Goal: Task Accomplishment & Management: Complete application form

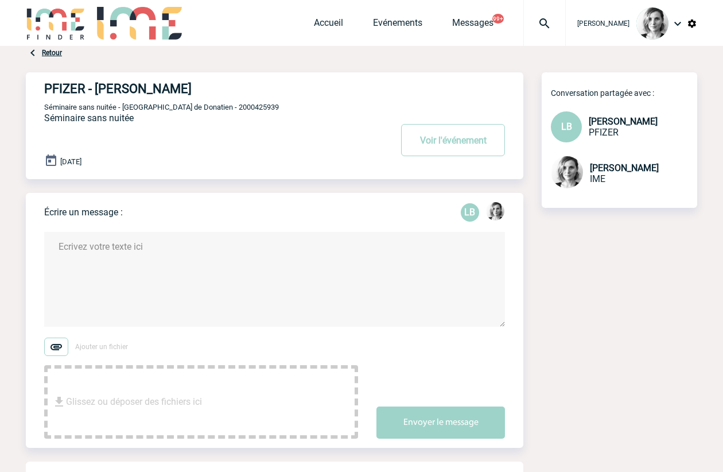
click at [65, 25] on img at bounding box center [56, 23] width 60 height 33
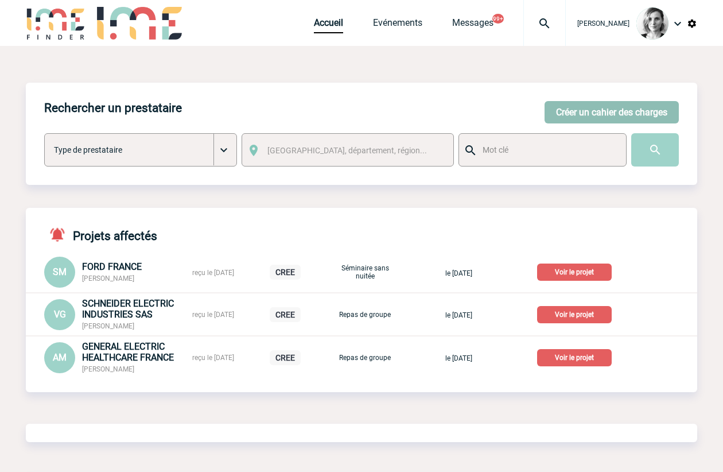
click at [588, 114] on button "Créer un cahier des charges" at bounding box center [612, 112] width 134 height 22
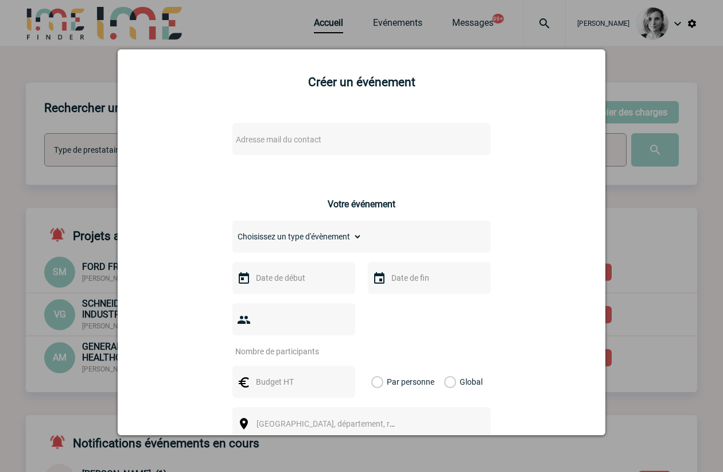
click at [271, 142] on span "Adresse mail du contact" at bounding box center [279, 139] width 86 height 9
drag, startPoint x: 290, startPoint y: 156, endPoint x: 43, endPoint y: 128, distance: 248.4
click at [44, 129] on body "[PERSON_NAME] Accueil Evénements" at bounding box center [361, 404] width 723 height 808
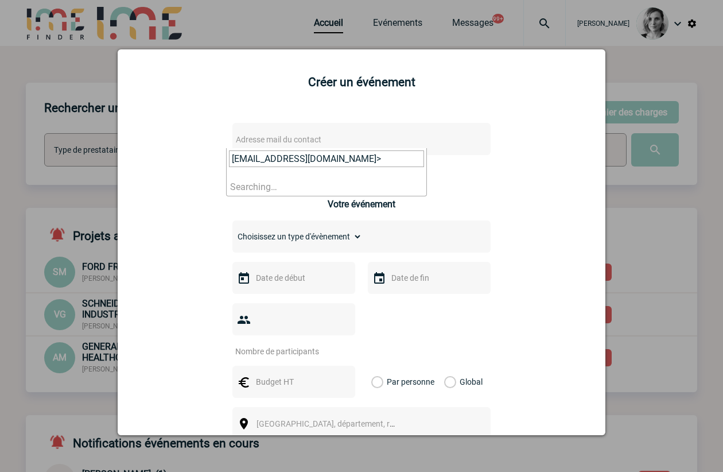
click at [377, 154] on input "[EMAIL_ADDRESS][DOMAIN_NAME]>" at bounding box center [326, 158] width 195 height 17
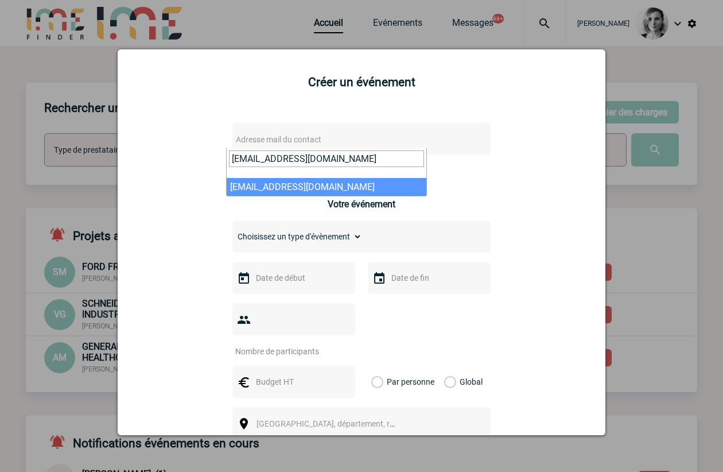
type input "[EMAIL_ADDRESS][DOMAIN_NAME]"
select select "129071"
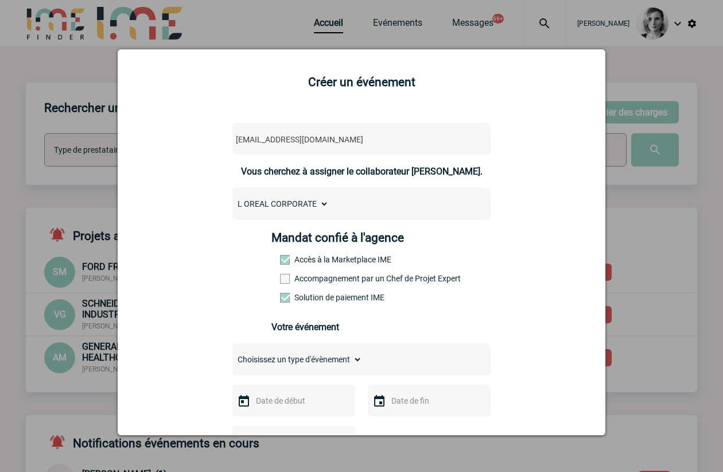
click at [300, 278] on label "Accompagnement par un Chef de Projet Expert" at bounding box center [305, 278] width 51 height 9
click at [0, 0] on input "Accompagnement par un Chef de Projet Expert" at bounding box center [0, 0] width 0 height 0
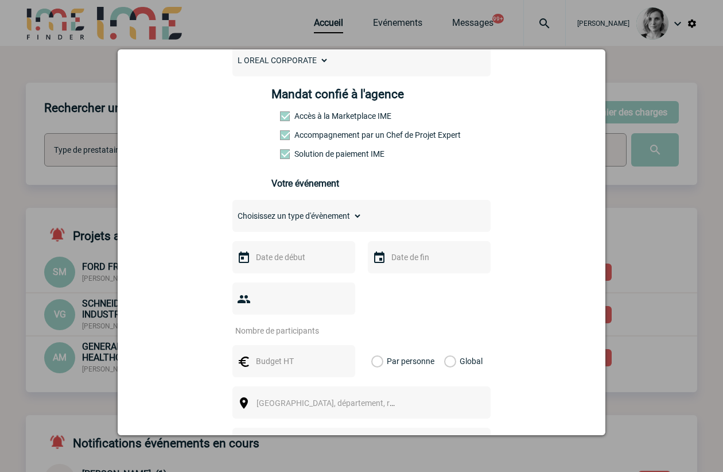
click at [303, 261] on input "text" at bounding box center [292, 257] width 79 height 15
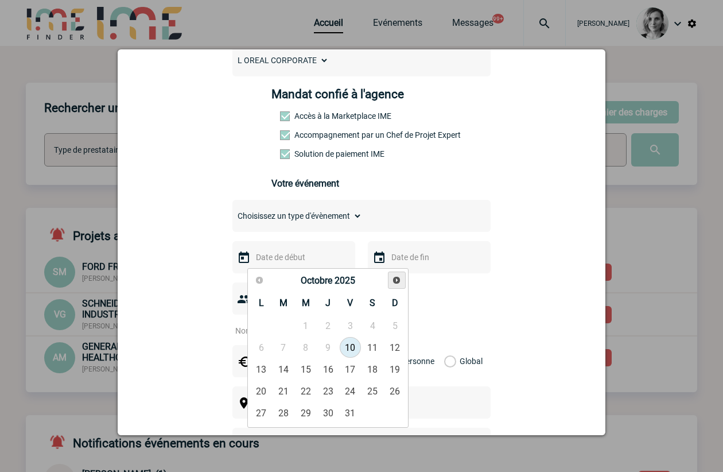
click at [404, 280] on link "Suivant" at bounding box center [397, 281] width 18 height 18
click at [305, 369] on link "17" at bounding box center [305, 369] width 21 height 21
type input "[DATE]"
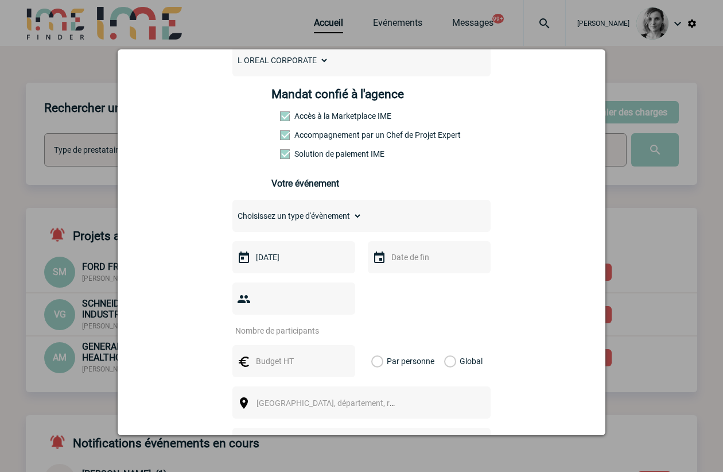
click at [332, 212] on select "Choisissez un type d'évènement Séminaire avec nuitée Séminaire sans nuitée Repa…" at bounding box center [298, 216] width 130 height 16
select select "3"
click at [233, 211] on select "Choisissez un type d'évènement Séminaire avec nuitée Séminaire sans nuitée Repa…" at bounding box center [298, 216] width 130 height 16
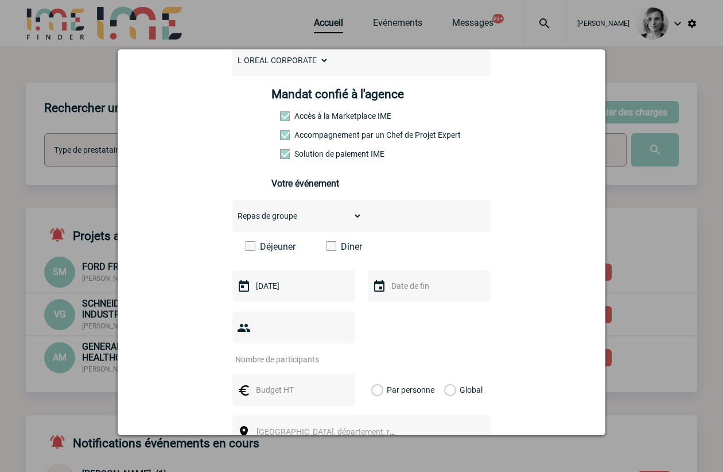
click at [327, 244] on span at bounding box center [332, 246] width 10 height 10
click at [0, 0] on input "Diner" at bounding box center [0, 0] width 0 height 0
click at [340, 352] on input "number" at bounding box center [287, 359] width 108 height 15
click at [289, 352] on input "number" at bounding box center [287, 359] width 108 height 15
type input "35"
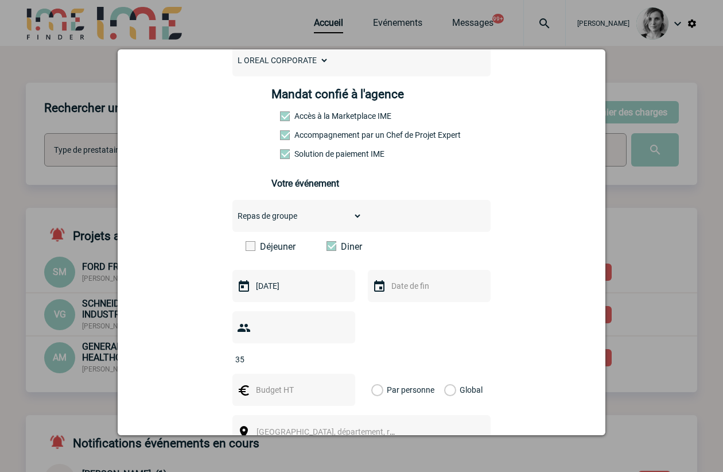
drag, startPoint x: 267, startPoint y: 381, endPoint x: 272, endPoint y: 374, distance: 7.8
click at [269, 378] on div at bounding box center [294, 390] width 123 height 32
click at [272, 382] on input "text" at bounding box center [292, 389] width 79 height 15
type input "7000"
click at [452, 374] on label "Global" at bounding box center [447, 390] width 7 height 32
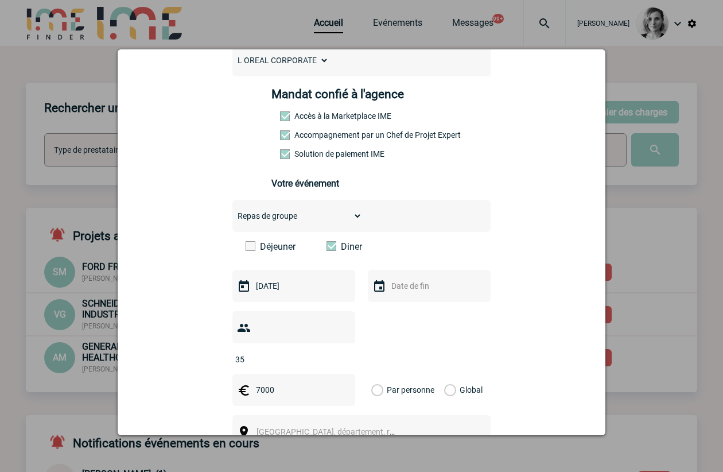
click at [0, 0] on input "Global" at bounding box center [0, 0] width 0 height 0
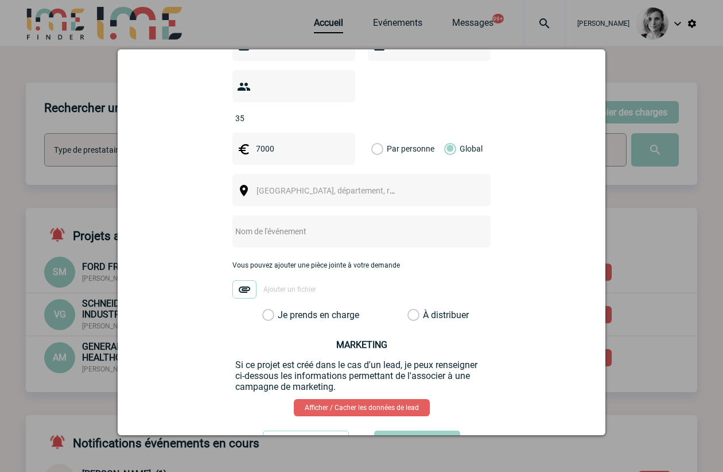
scroll to position [420, 0]
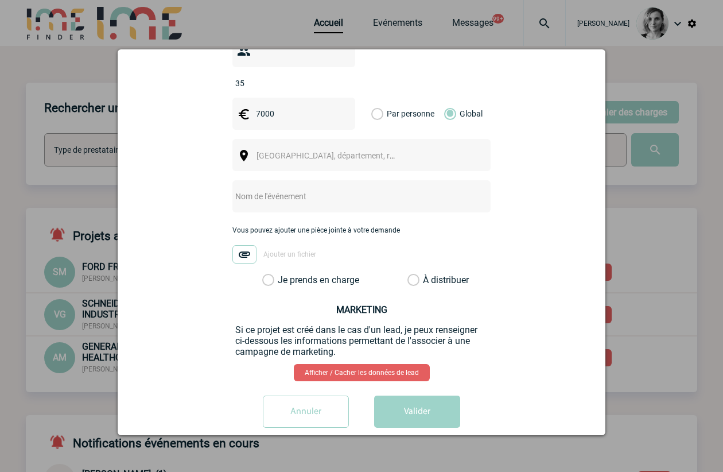
click at [279, 145] on div "[GEOGRAPHIC_DATA], département, région..." at bounding box center [362, 155] width 258 height 32
click at [280, 148] on span "[GEOGRAPHIC_DATA], département, région..." at bounding box center [331, 156] width 158 height 16
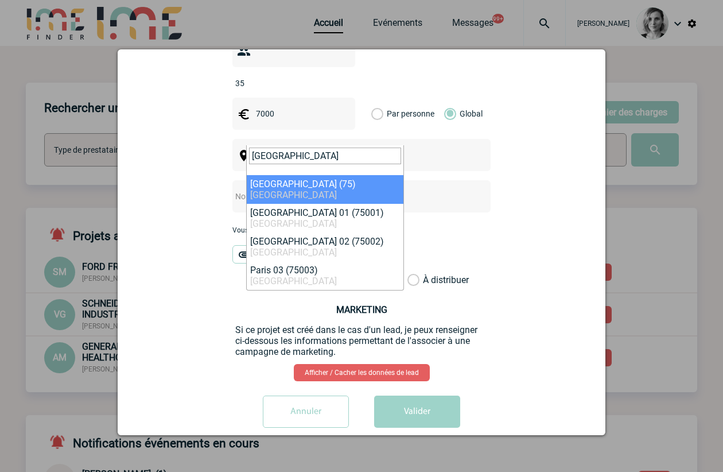
type input "[GEOGRAPHIC_DATA]"
select select "3"
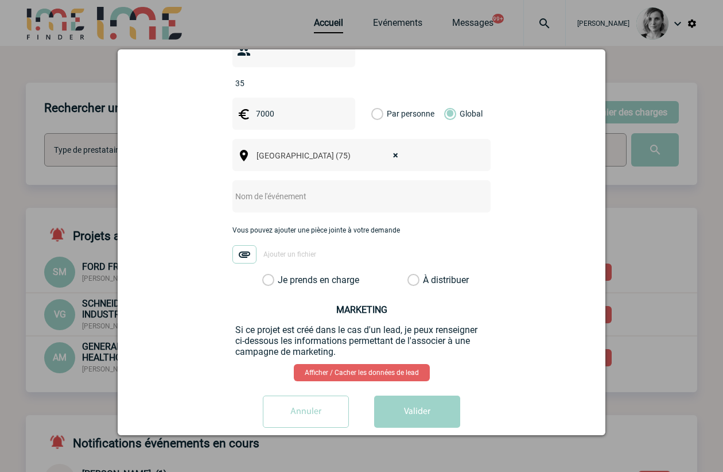
click at [264, 189] on input "text" at bounding box center [347, 196] width 228 height 15
type input "Dîner"
click at [282, 274] on label "Je prends en charge" at bounding box center [272, 279] width 20 height 11
click at [0, 0] on input "Je prends en charge" at bounding box center [0, 0] width 0 height 0
click at [406, 396] on button "Valider" at bounding box center [417, 412] width 86 height 32
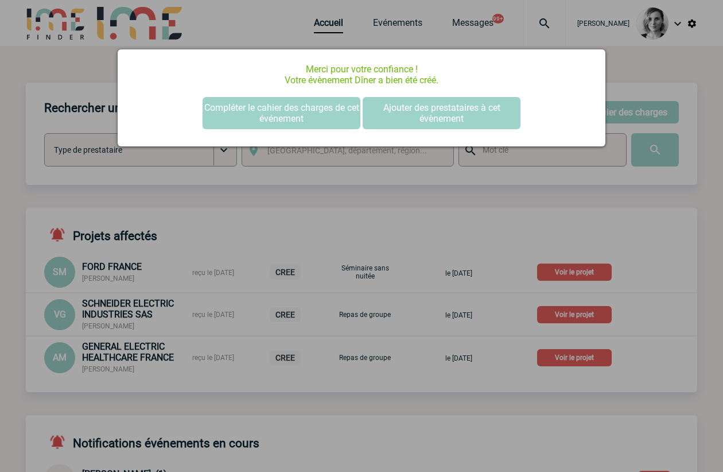
scroll to position [0, 0]
click at [265, 133] on div "Merci pour votre confiance ! Votre évènement Dîner a bien été créé. Compléter l…" at bounding box center [362, 97] width 488 height 97
click at [263, 123] on button "Compléter le cahier des charges de cet événement" at bounding box center [282, 113] width 158 height 32
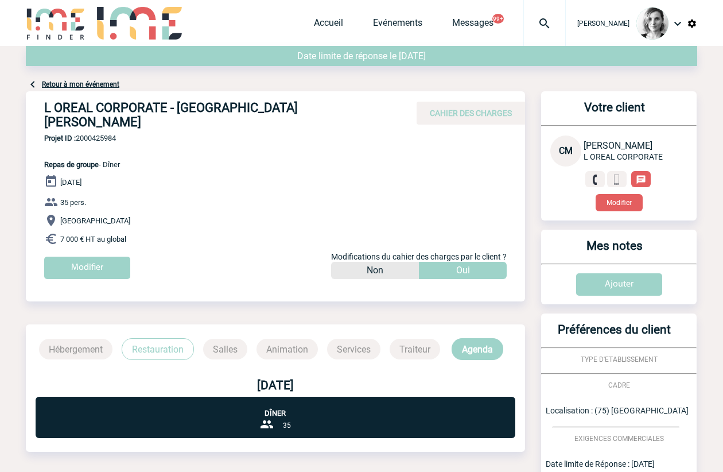
click at [48, 89] on div "Retour à mon événement" at bounding box center [362, 68] width 672 height 45
click at [50, 85] on link "Retour à mon événement" at bounding box center [81, 84] width 78 height 8
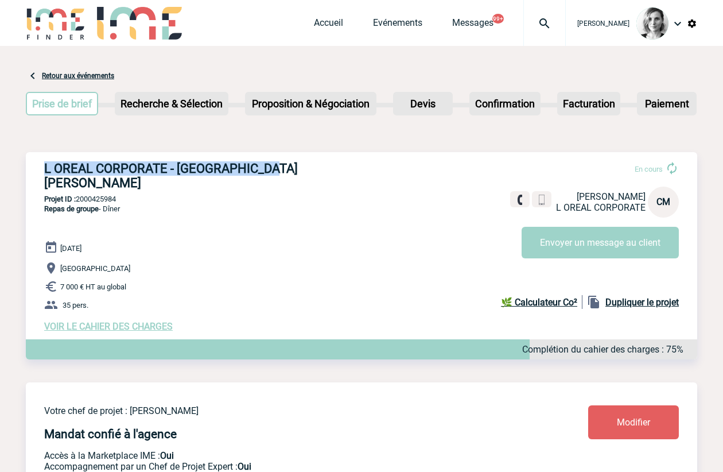
drag, startPoint x: 32, startPoint y: 177, endPoint x: 325, endPoint y: 171, distance: 292.8
click at [325, 171] on div "L OREAL CORPORATE - Ciham MARZOUKI En cours Ciham MARZOUKI L OREAL CORPORATE CM…" at bounding box center [362, 246] width 672 height 189
copy h3 "L OREAL CORPORATE - Ciham MARZOUKI"
click at [36, 175] on div "L OREAL CORPORATE - Ciham MARZOUKI En cours Ciham MARZOUKI L OREAL CORPORATE CM…" at bounding box center [362, 246] width 672 height 189
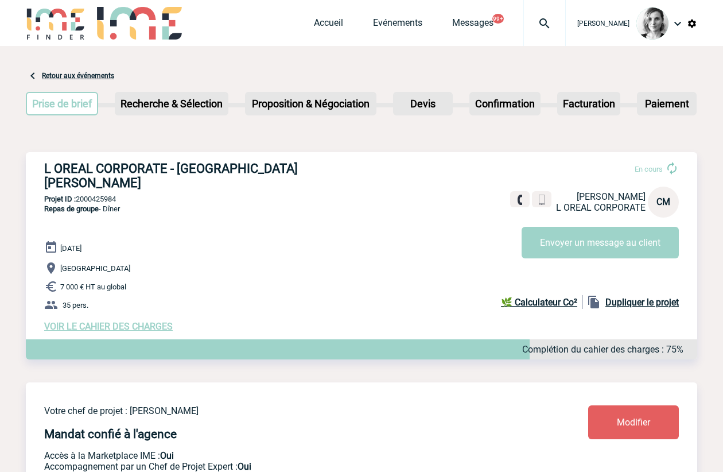
click at [110, 195] on p "Projet ID : 2000425984" at bounding box center [362, 199] width 672 height 9
copy p "2000425984"
